Goal: Check status: Check status

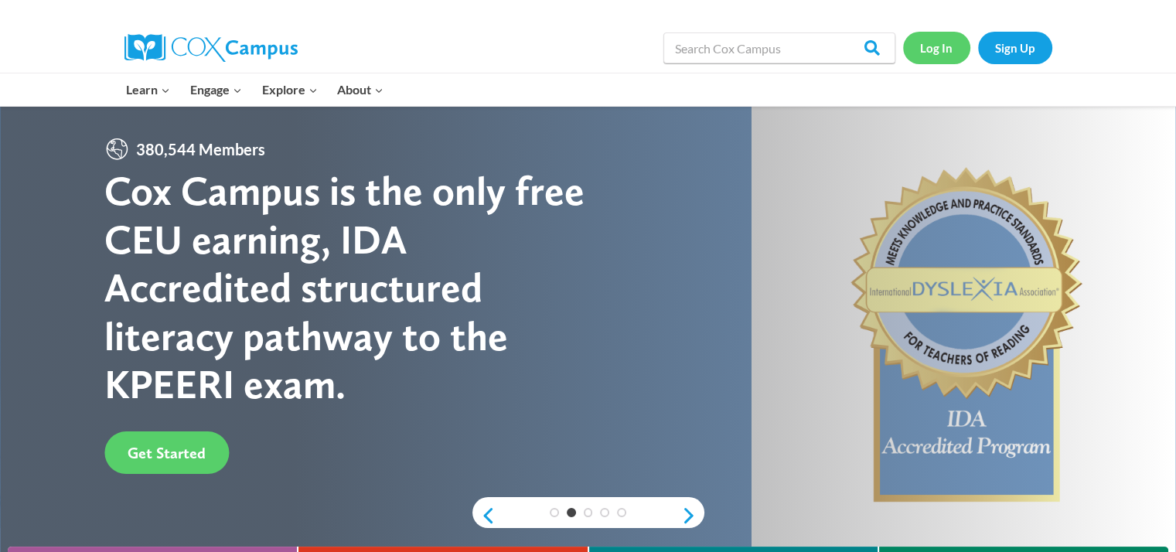
click at [936, 44] on link "Log In" at bounding box center [936, 48] width 67 height 32
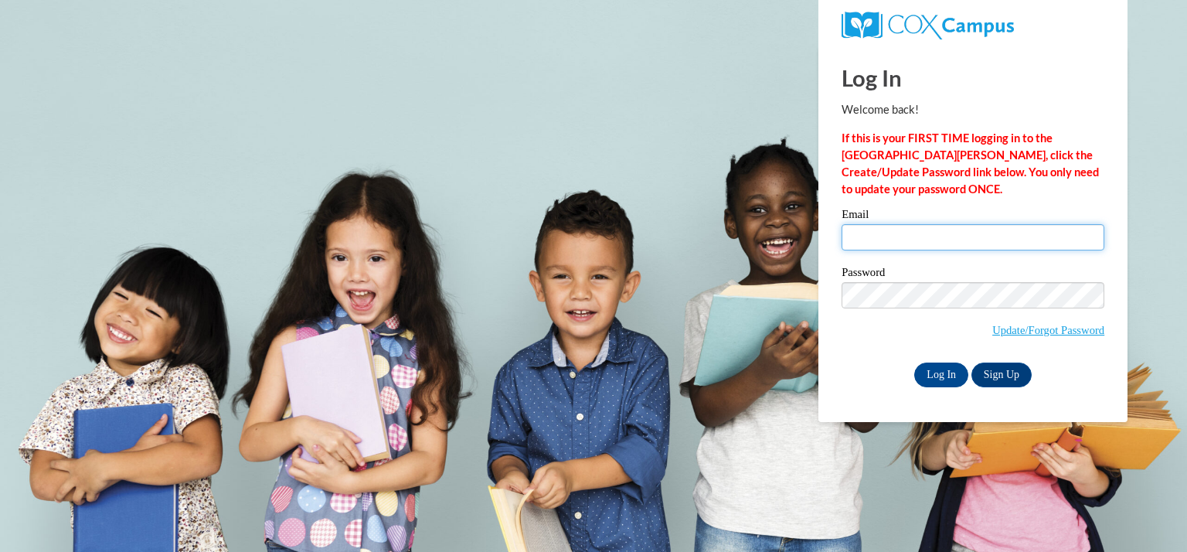
click at [858, 235] on input "Email" at bounding box center [973, 237] width 263 height 26
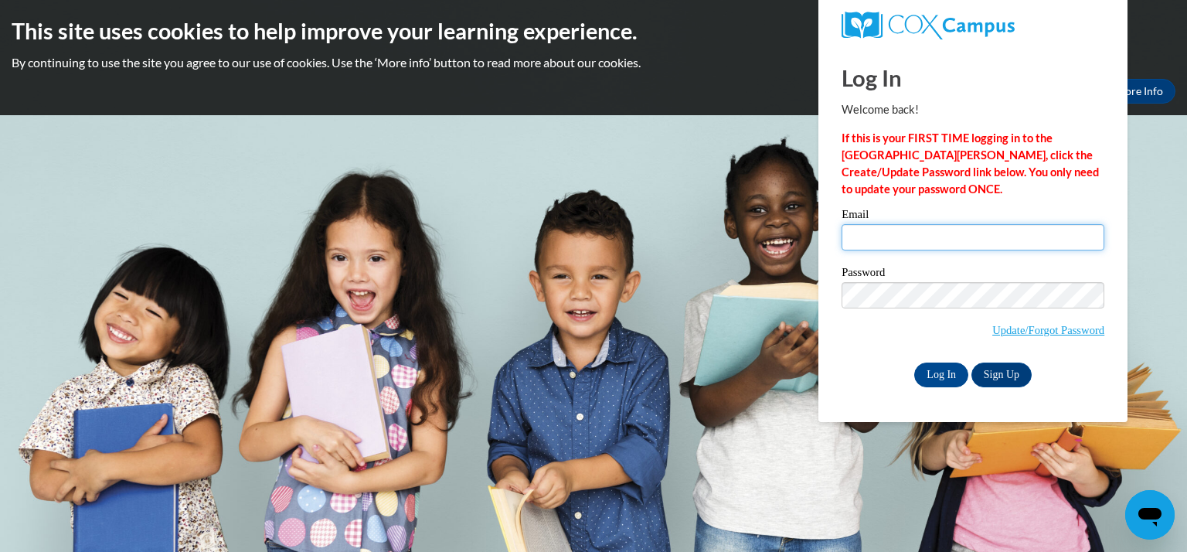
click at [853, 232] on input "Email" at bounding box center [973, 237] width 263 height 26
type input "drewl@kmsd.edu"
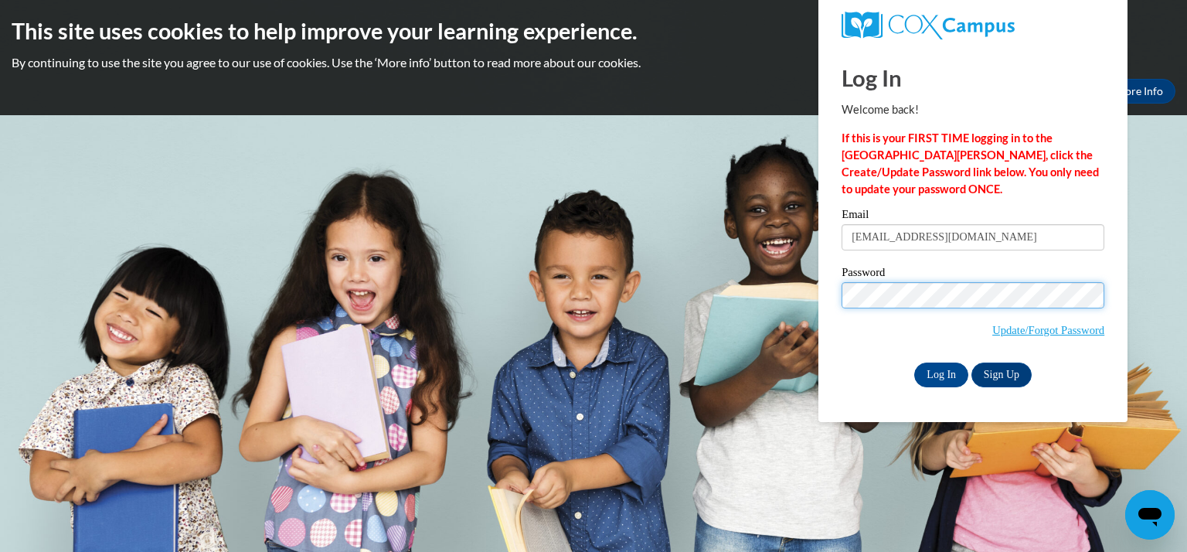
click at [915, 363] on input "Log In" at bounding box center [942, 375] width 54 height 25
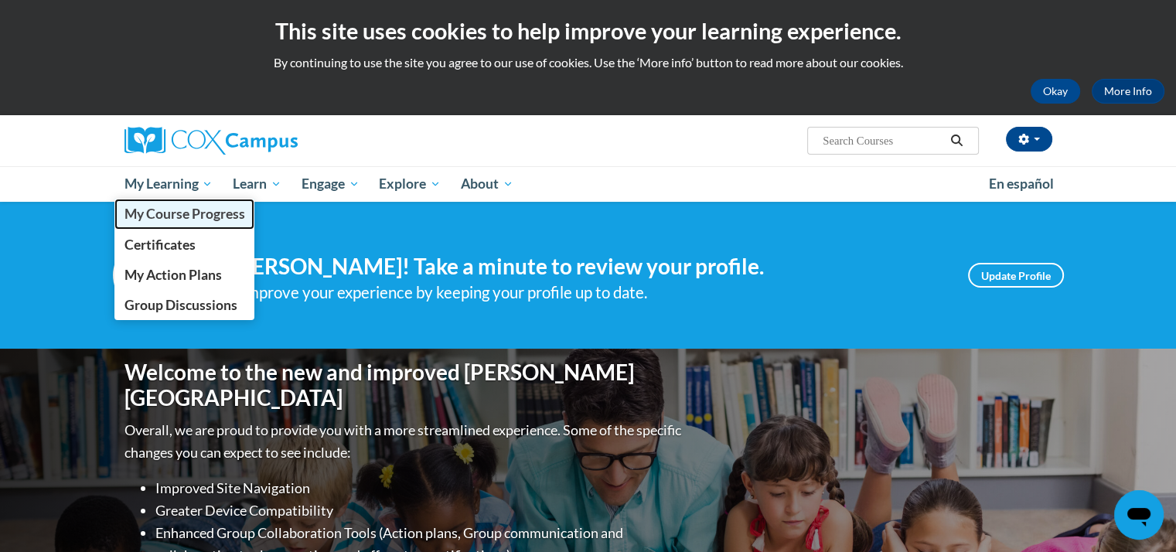
click at [183, 214] on span "My Course Progress" at bounding box center [184, 214] width 121 height 16
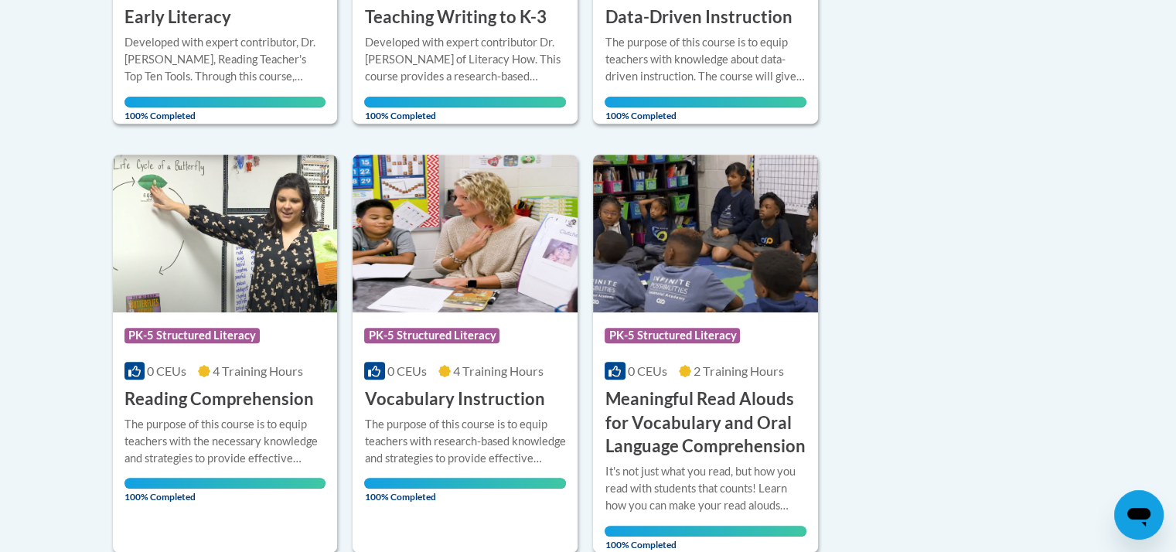
scroll to position [625, 0]
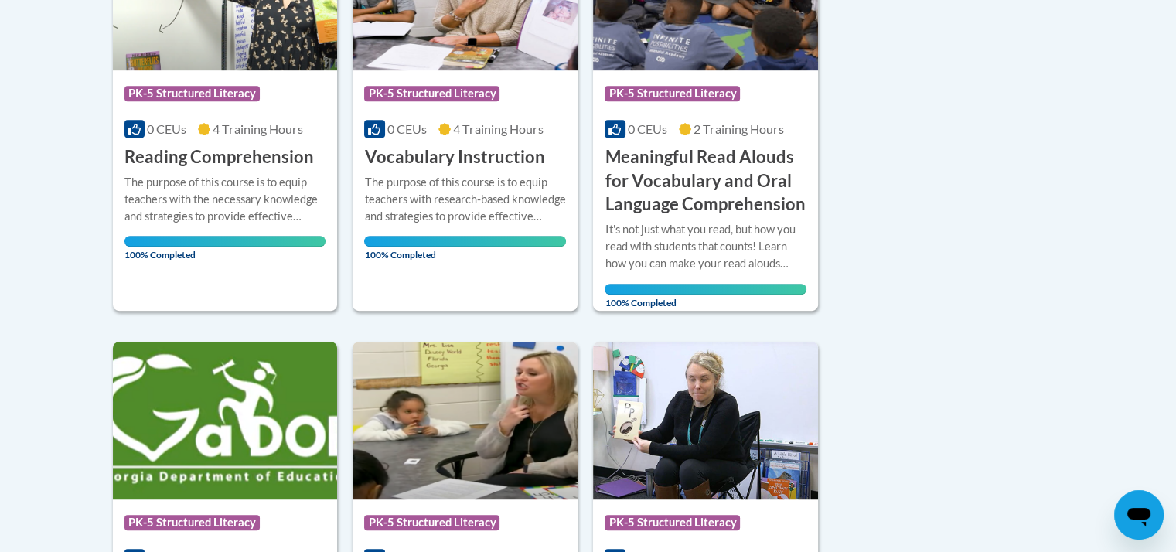
click at [937, 468] on div "Sort Date Enrolled Title (A-Z) «« « 1-9 » »» 9 Activities CEUs Course Category:…" at bounding box center [588, 99] width 974 height 1235
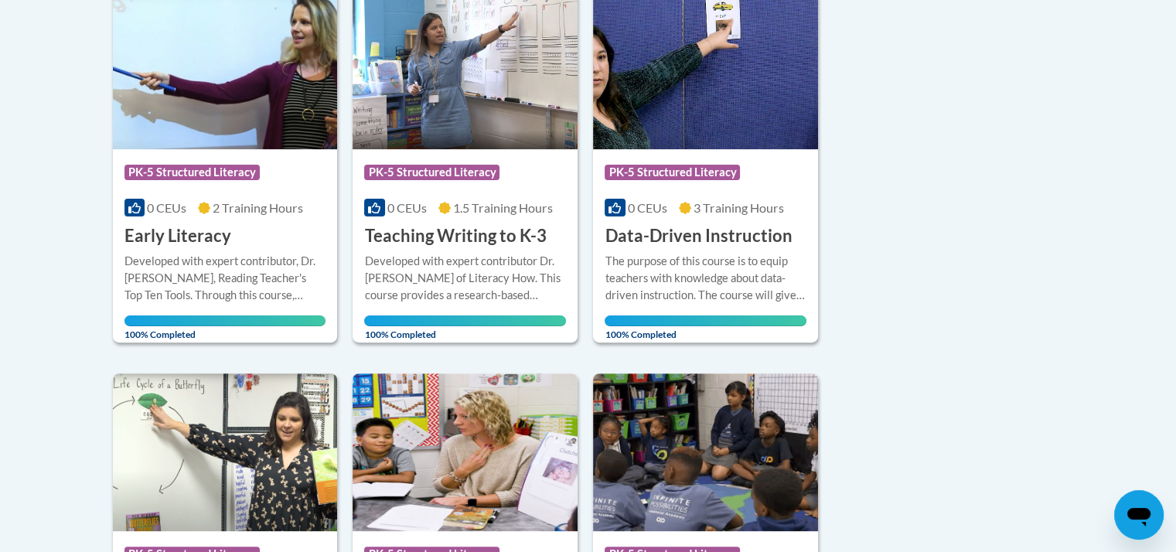
scroll to position [403, 0]
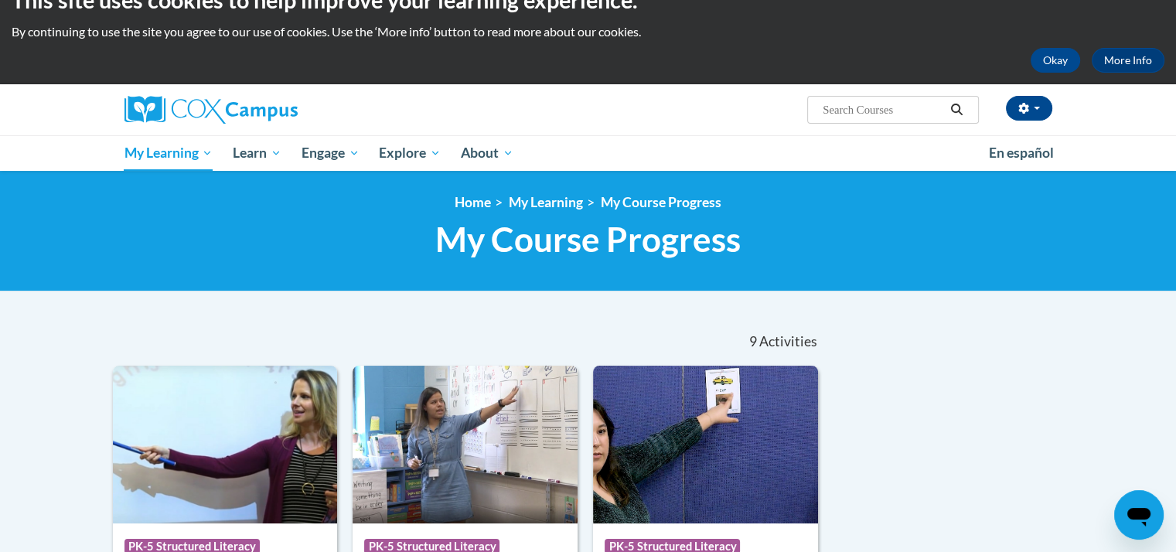
scroll to position [0, 0]
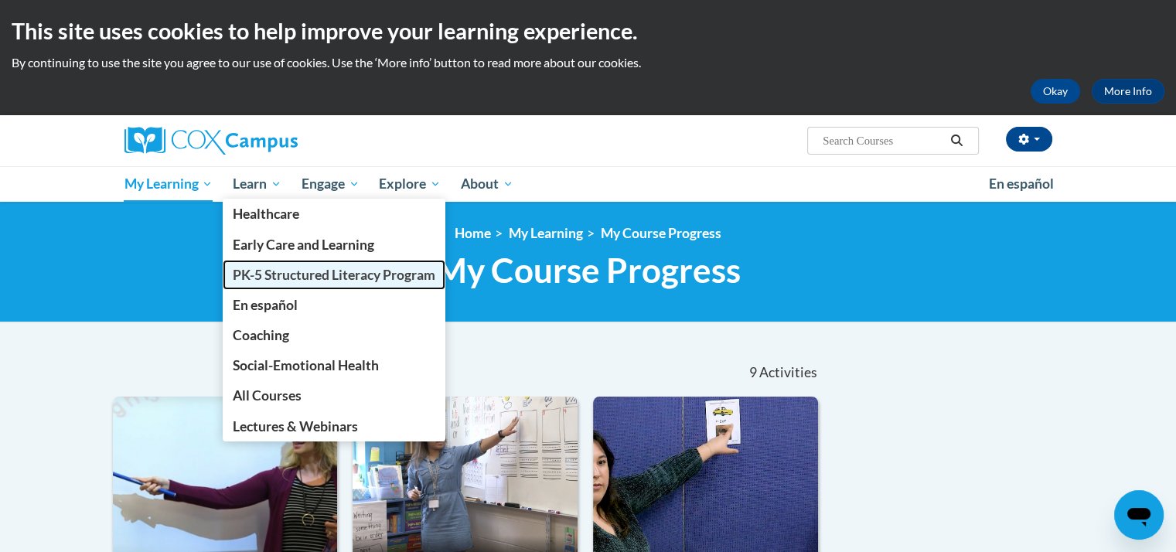
click at [275, 272] on span "PK-5 Structured Literacy Program" at bounding box center [334, 275] width 203 height 16
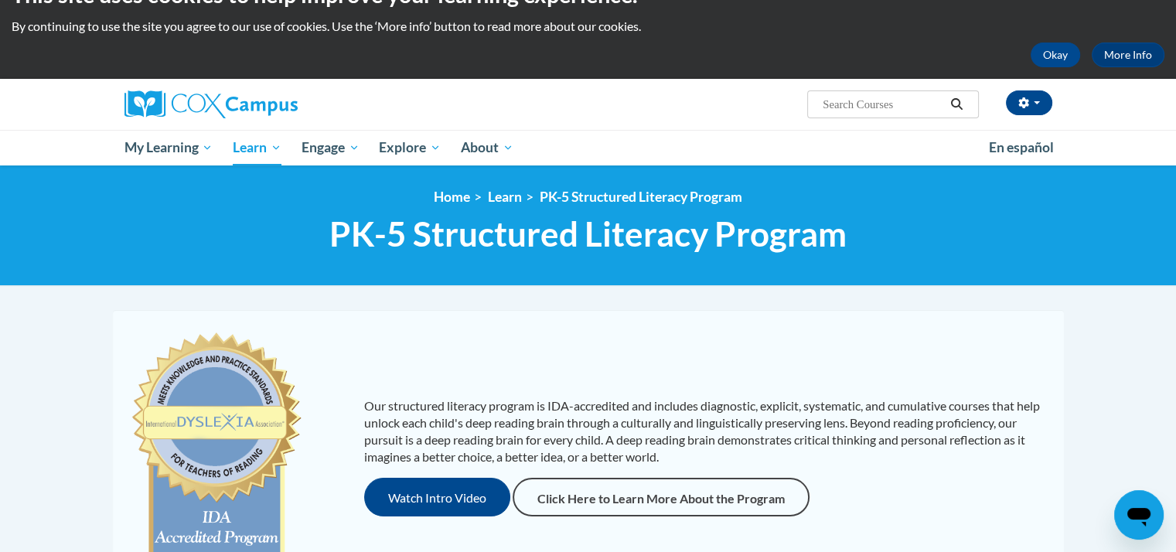
scroll to position [34, 0]
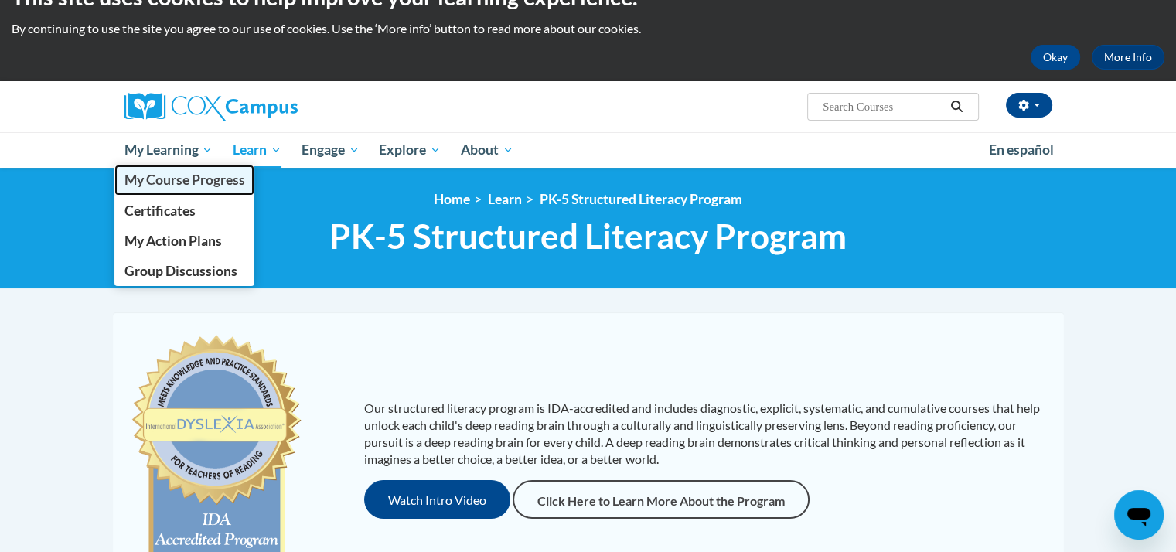
click at [162, 179] on span "My Course Progress" at bounding box center [184, 180] width 121 height 16
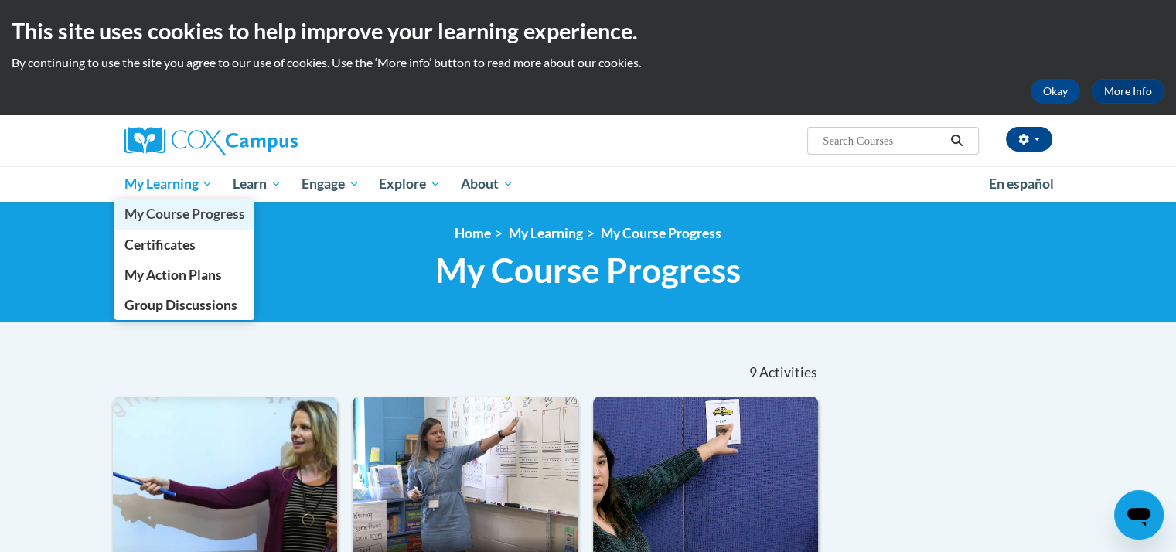
click at [171, 219] on span "My Course Progress" at bounding box center [184, 214] width 121 height 16
